Goal: Transaction & Acquisition: Download file/media

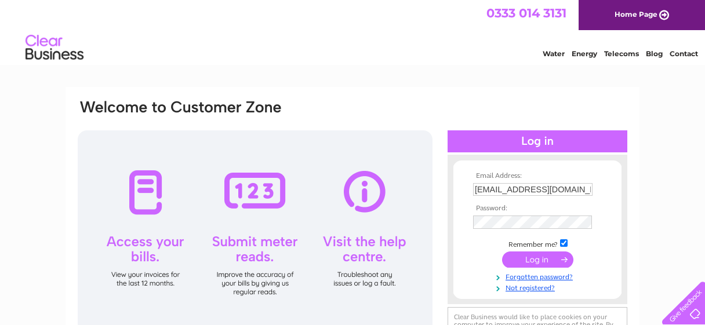
click at [532, 264] on input "submit" at bounding box center [537, 260] width 71 height 16
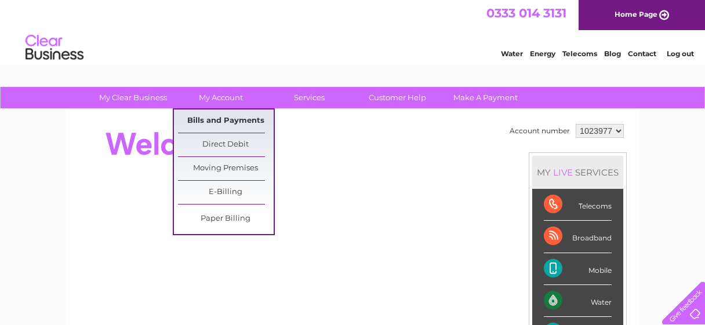
click at [213, 117] on link "Bills and Payments" at bounding box center [226, 121] width 96 height 23
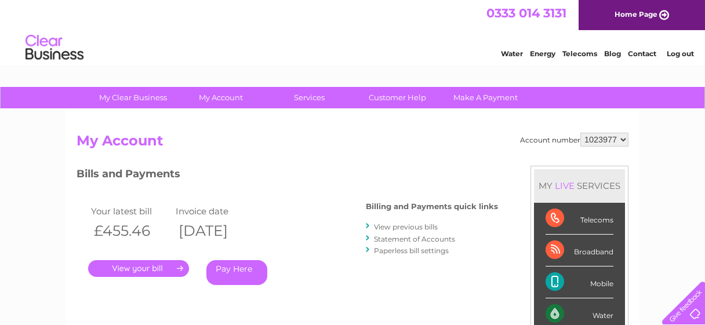
click at [401, 229] on link "View previous bills" at bounding box center [406, 227] width 64 height 9
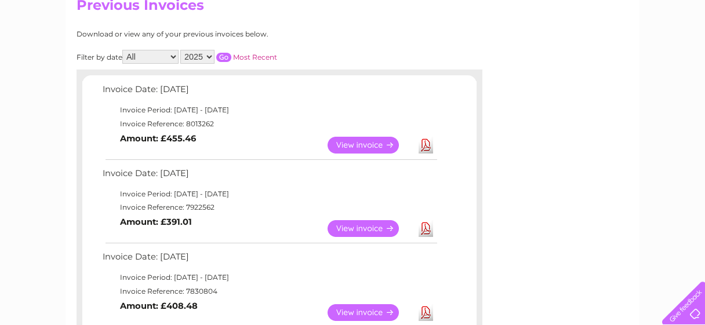
scroll to position [167, 0]
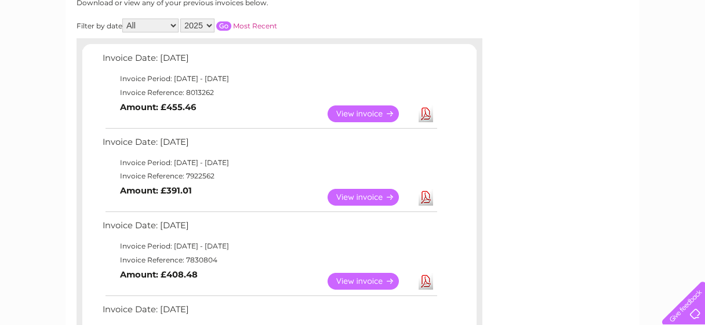
click at [430, 199] on link "Download" at bounding box center [426, 197] width 14 height 17
click at [422, 115] on link "Download" at bounding box center [426, 114] width 14 height 17
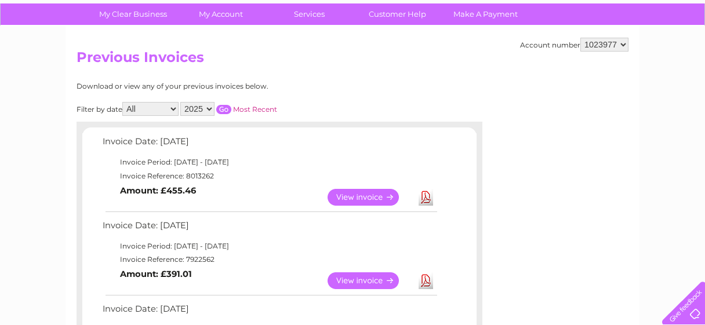
click at [363, 201] on link "View" at bounding box center [370, 197] width 85 height 17
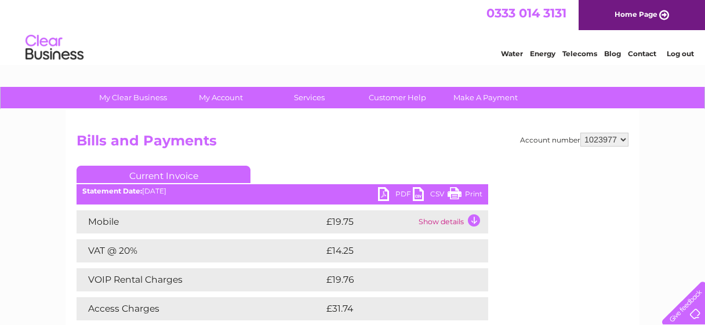
click at [383, 193] on link "PDF" at bounding box center [395, 195] width 35 height 17
